Goal: Task Accomplishment & Management: Use online tool/utility

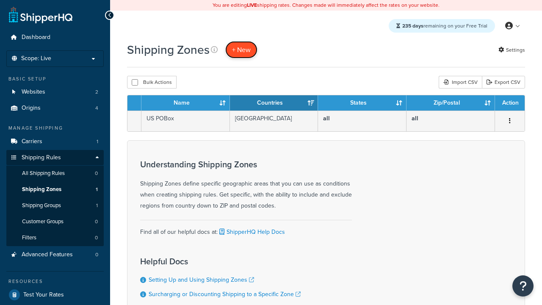
click at [241, 50] on span "+ New" at bounding box center [241, 50] width 19 height 10
click at [185, 103] on th "Name" at bounding box center [185, 102] width 88 height 15
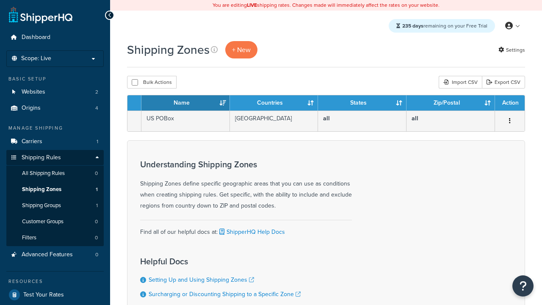
click at [185, 103] on th "Name" at bounding box center [185, 102] width 88 height 15
click at [274, 103] on th "Countries" at bounding box center [274, 102] width 88 height 15
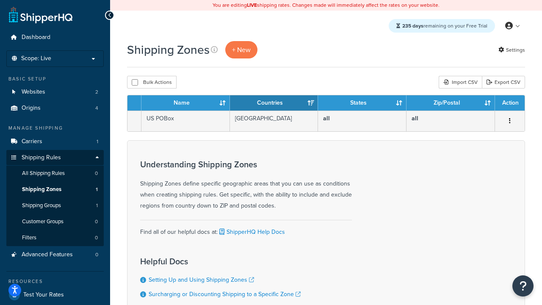
click at [362, 103] on th "States" at bounding box center [362, 102] width 88 height 15
click at [451, 103] on th "Zip/Postal" at bounding box center [451, 102] width 88 height 15
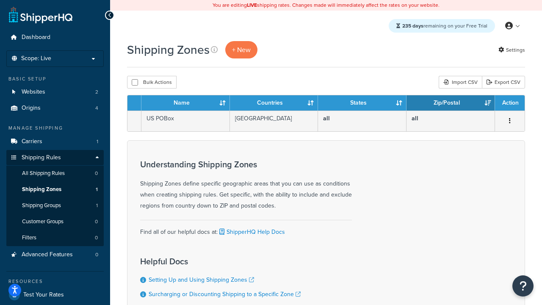
click at [451, 103] on th "Zip/Postal" at bounding box center [451, 102] width 88 height 15
click at [509, 103] on th "Action" at bounding box center [510, 102] width 30 height 15
click at [214, 50] on icon at bounding box center [214, 49] width 7 height 7
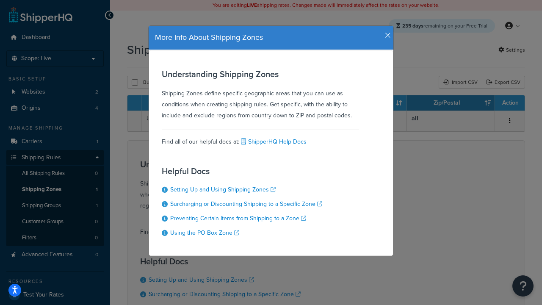
click at [386, 32] on icon "button" at bounding box center [388, 36] width 6 height 8
